Goal: Task Accomplishment & Management: Manage account settings

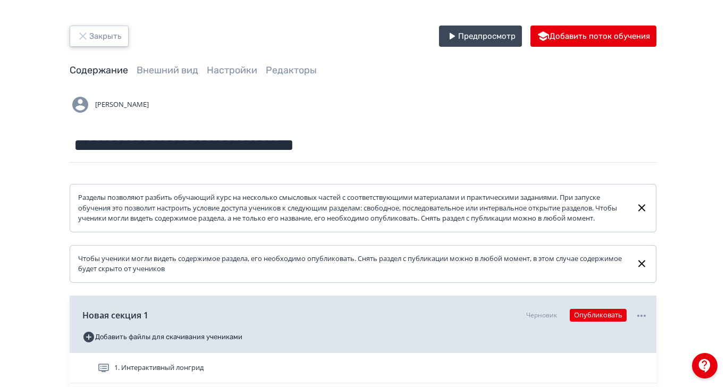
click at [89, 38] on icon "button" at bounding box center [83, 36] width 13 height 13
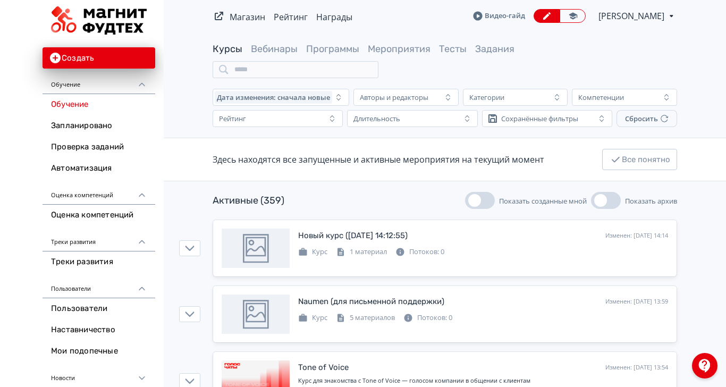
scroll to position [199, 0]
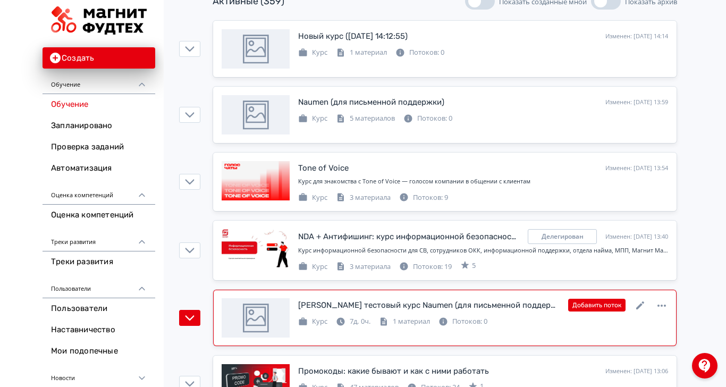
click at [417, 299] on div "[PERSON_NAME] тестовый курс Naumen (для письменной поддержки)" at bounding box center [428, 305] width 261 height 12
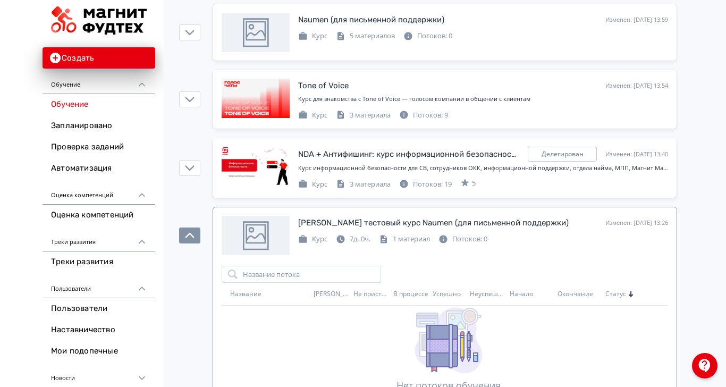
scroll to position [332, 0]
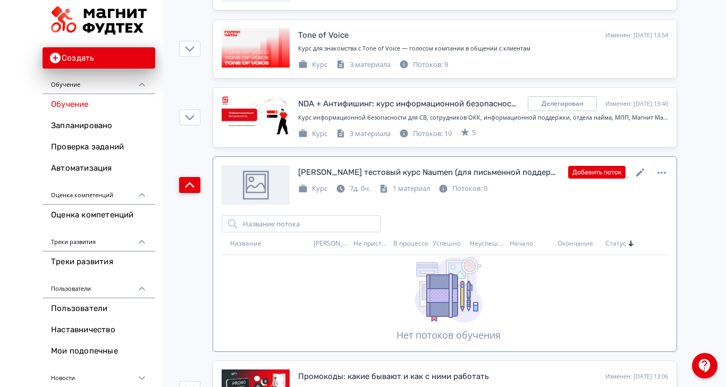
click at [194, 180] on icon "button" at bounding box center [190, 185] width 10 height 10
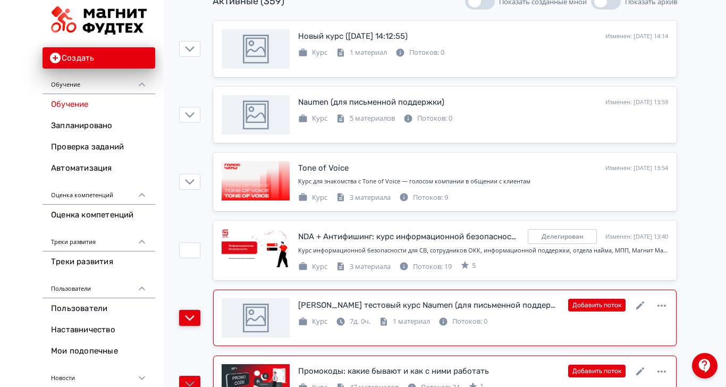
scroll to position [133, 0]
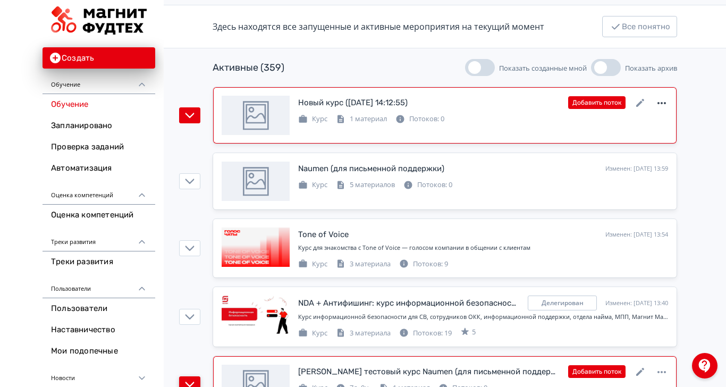
click at [668, 97] on icon at bounding box center [661, 103] width 13 height 13
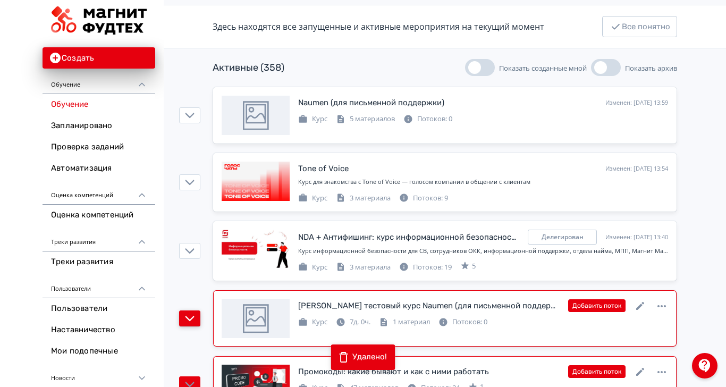
scroll to position [199, 0]
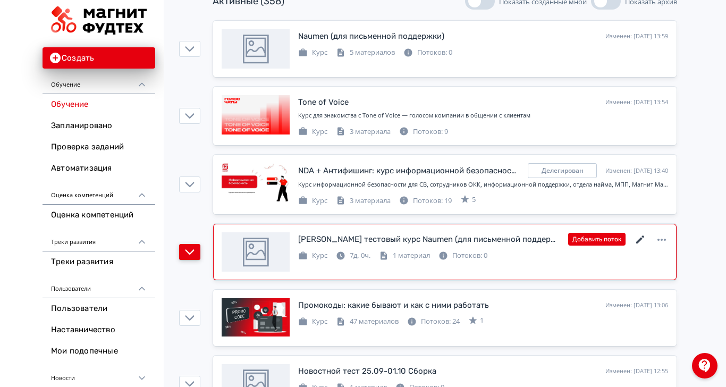
click at [647, 233] on icon at bounding box center [640, 239] width 13 height 13
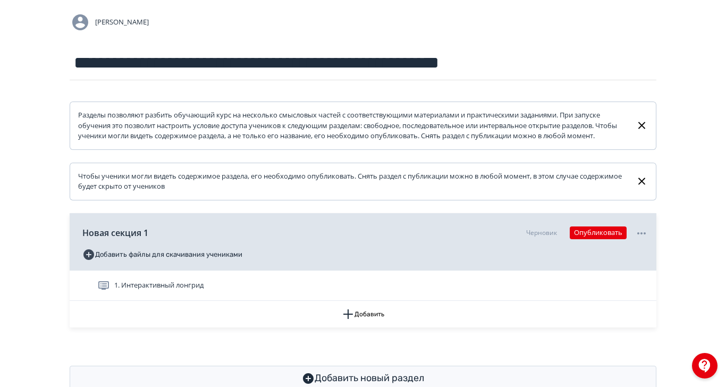
scroll to position [83, 0]
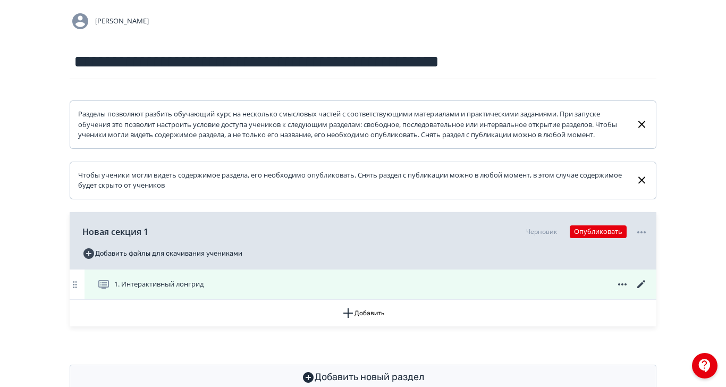
click at [203, 290] on span "1. Интерактивный лонгрид" at bounding box center [158, 284] width 89 height 11
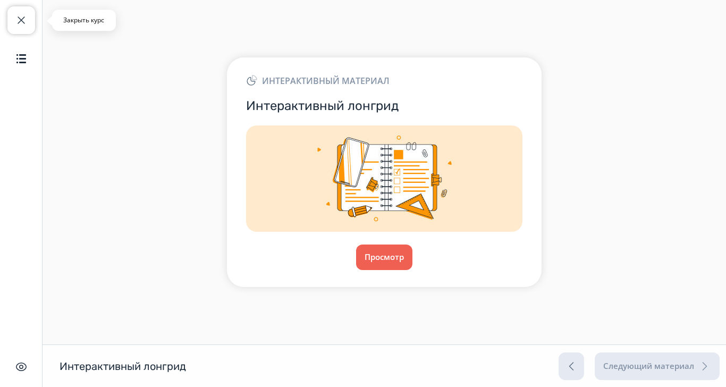
click at [24, 20] on span "button" at bounding box center [21, 20] width 13 height 13
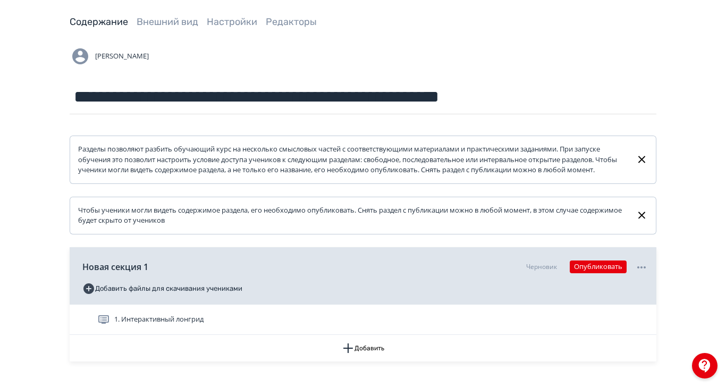
scroll to position [83, 0]
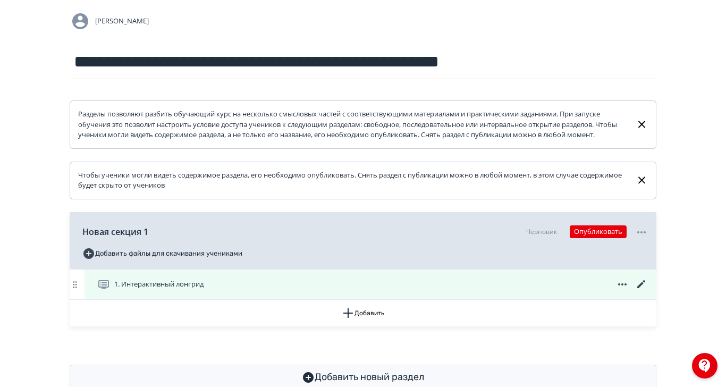
click at [648, 291] on icon at bounding box center [641, 284] width 13 height 13
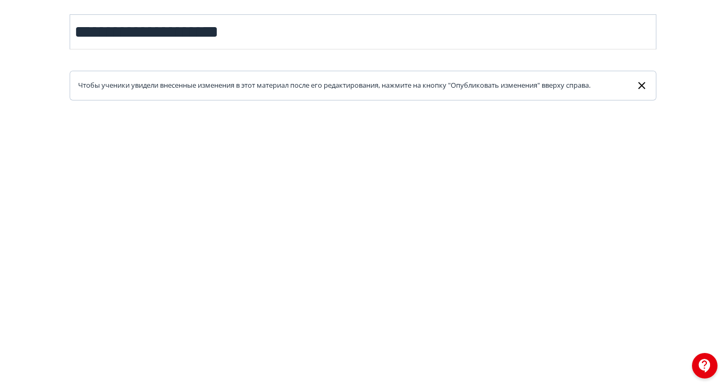
scroll to position [28, 0]
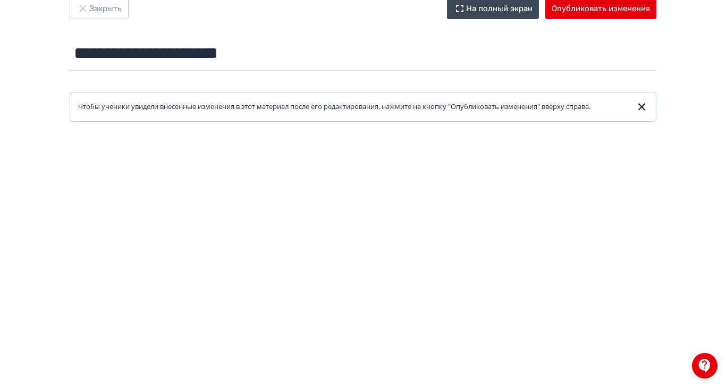
click at [725, 94] on div "**********" at bounding box center [363, 166] width 726 height 336
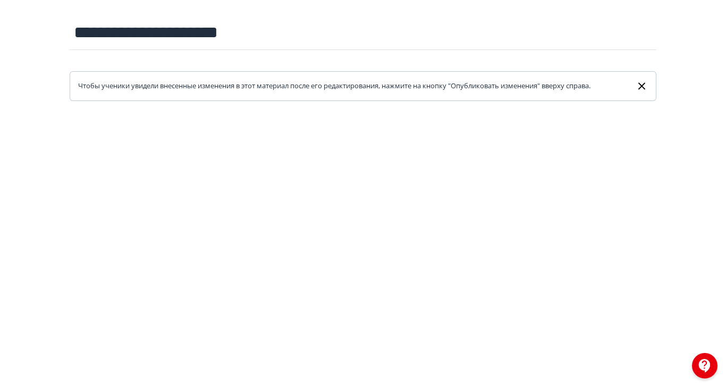
scroll to position [0, 0]
